Goal: Task Accomplishment & Management: Use online tool/utility

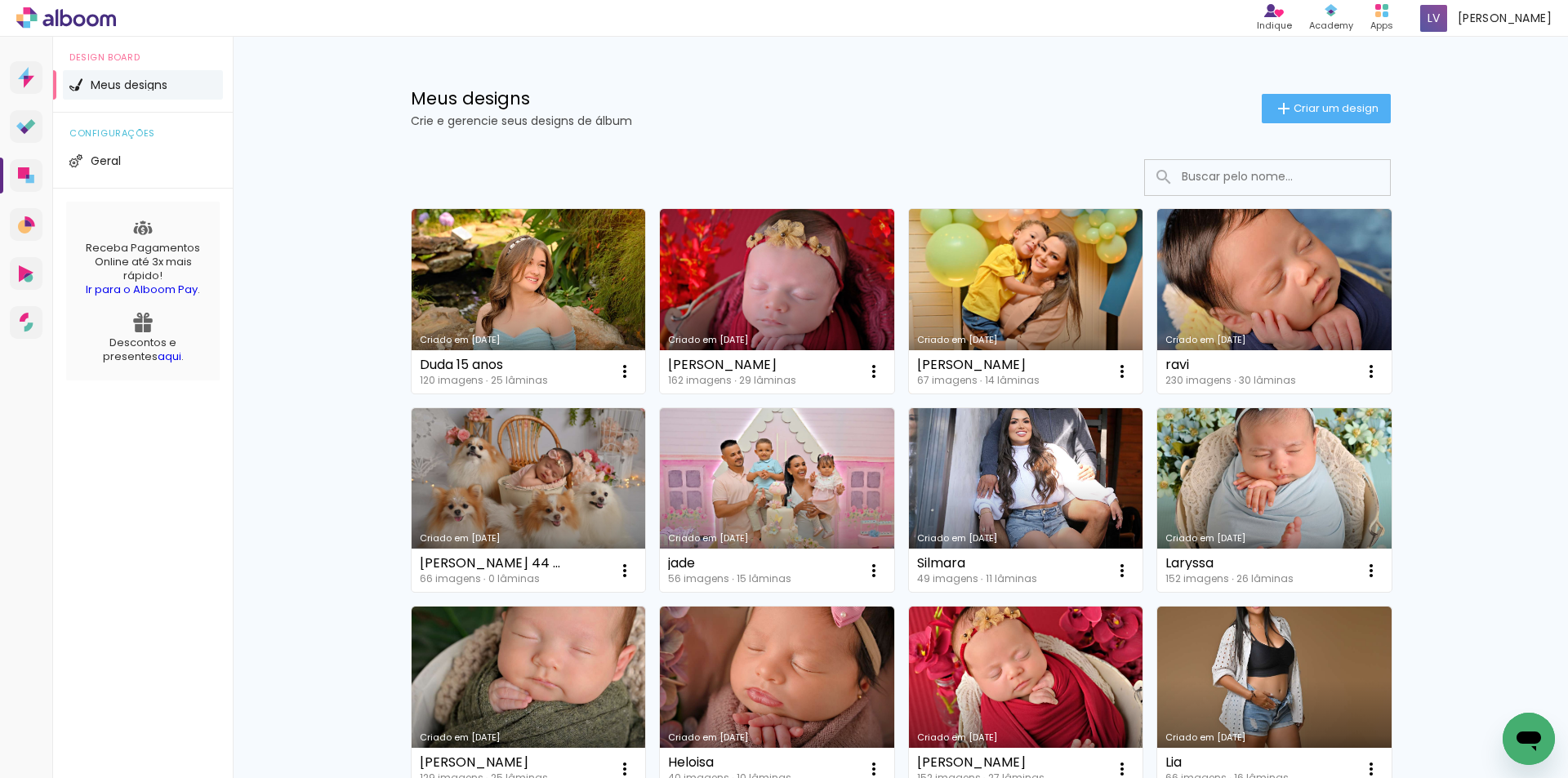
click at [974, 279] on link "Criado em [DATE]" at bounding box center [1026, 301] width 235 height 184
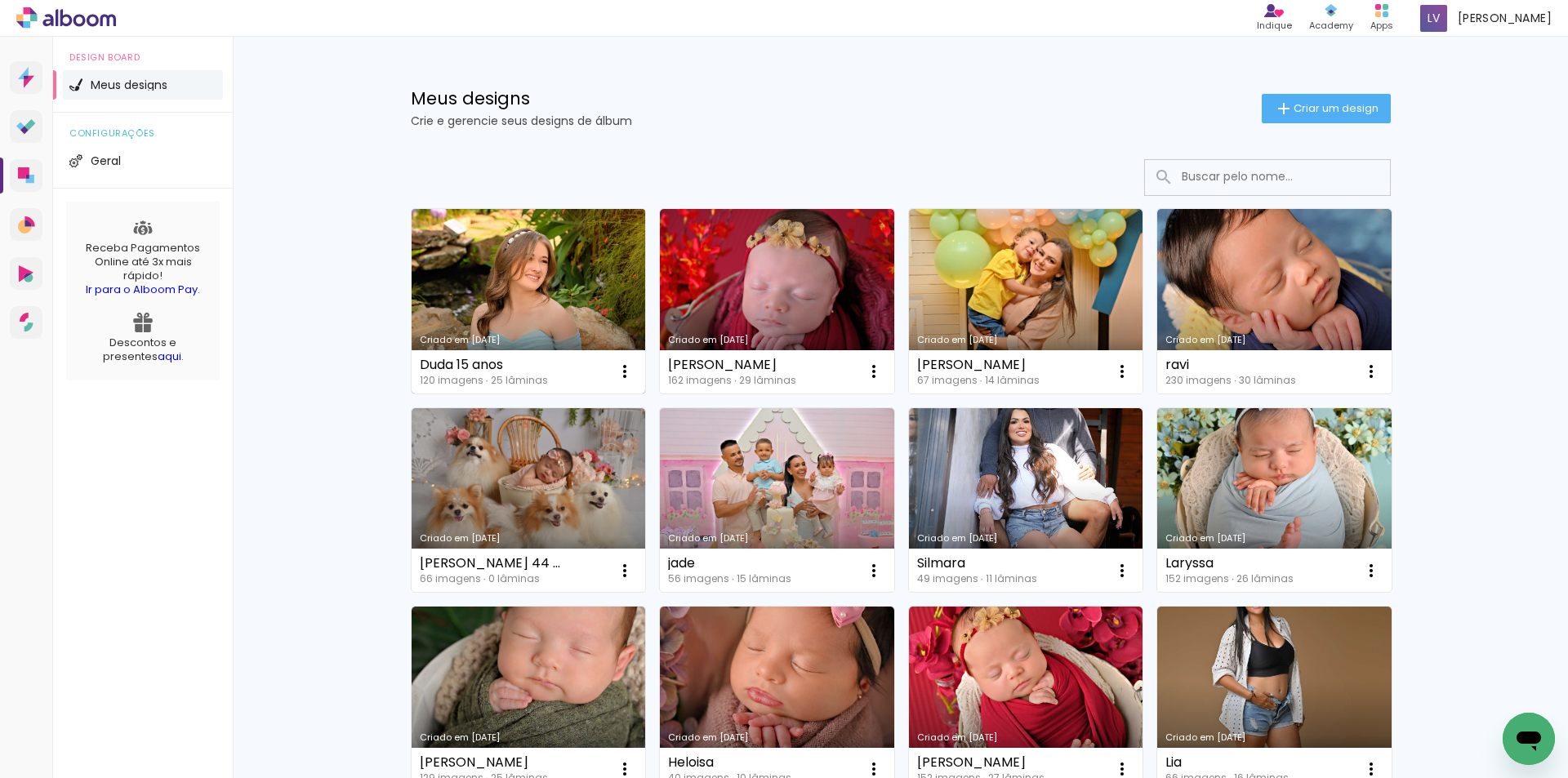
click at [502, 271] on link "Criado em [DATE]" at bounding box center [529, 301] width 235 height 184
